Goal: Transaction & Acquisition: Obtain resource

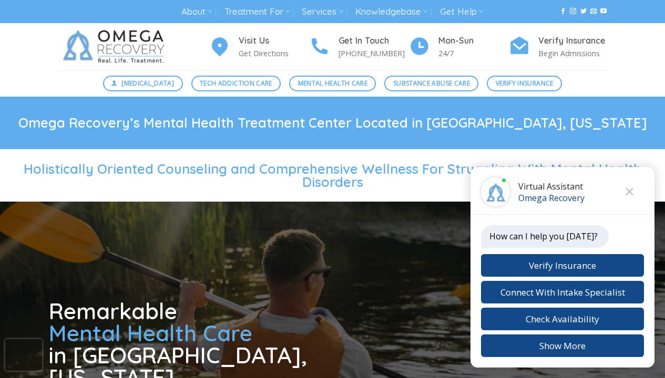
click at [328, 84] on span "Mental Health Care" at bounding box center [332, 83] width 69 height 10
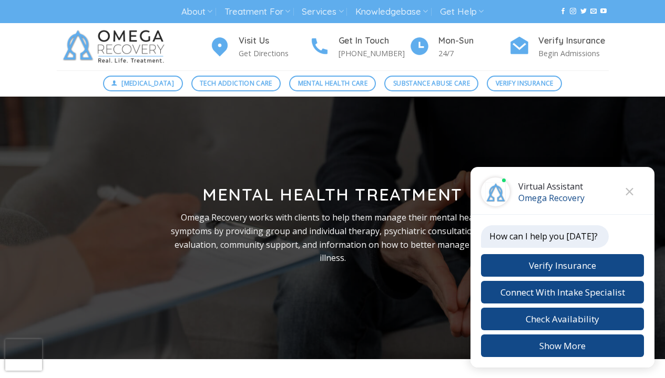
click at [522, 84] on span "Verify Insurance" at bounding box center [524, 83] width 58 height 10
